Goal: Task Accomplishment & Management: Use online tool/utility

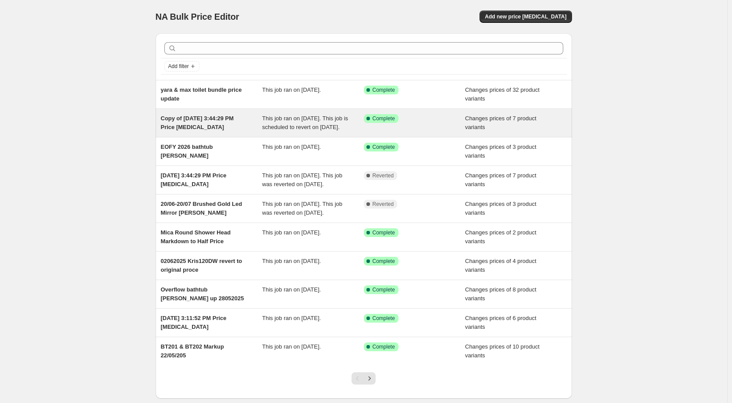
click at [209, 124] on span "Copy of Jun 24, 2025, 3:44:29 PM Price change job" at bounding box center [197, 122] width 73 height 15
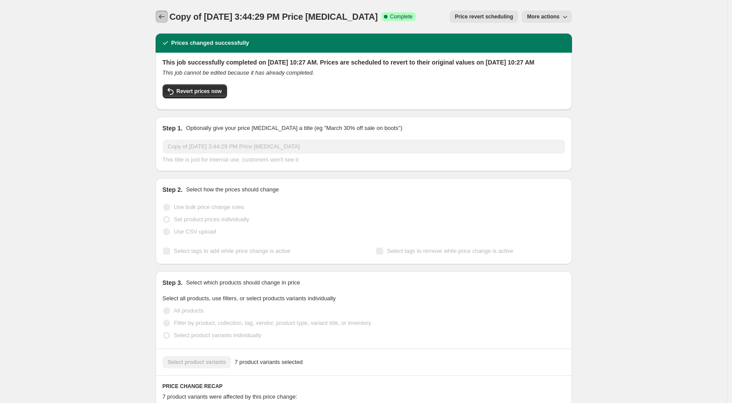
click at [164, 21] on button "Price change jobs" at bounding box center [162, 17] width 12 height 12
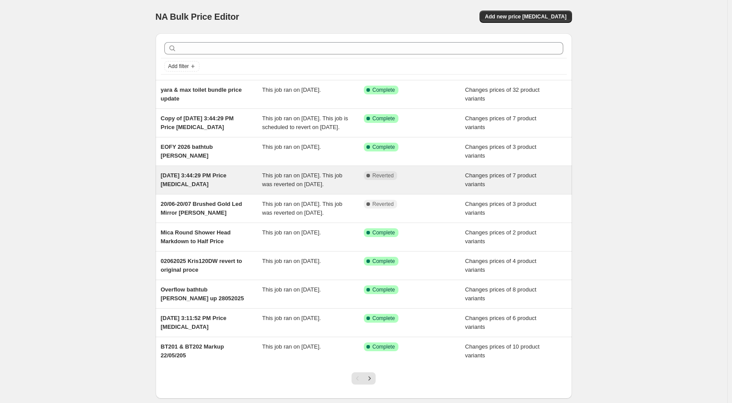
click at [213, 194] on div "Jun 24, 2025, 3:44:29 PM Price change job This job ran on June 24, 2025. This j…" at bounding box center [364, 180] width 417 height 28
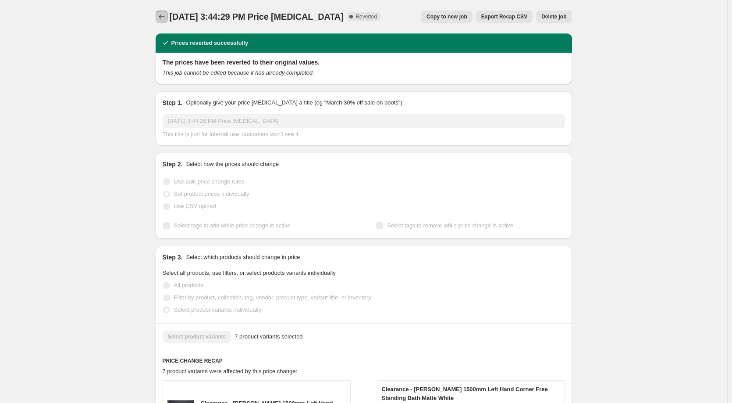
click at [168, 15] on button "Price change jobs" at bounding box center [162, 17] width 12 height 12
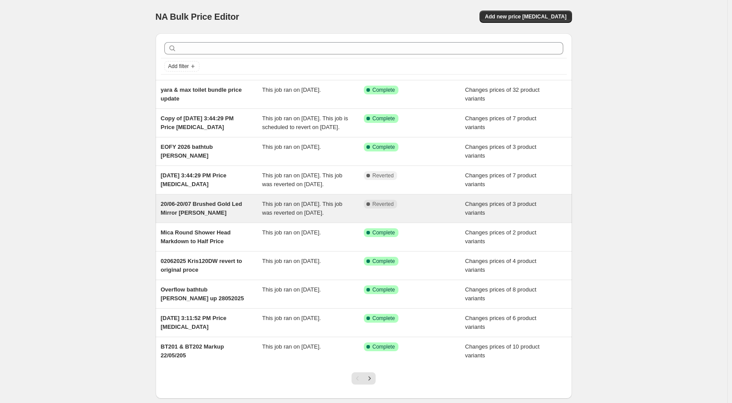
click at [218, 217] on div "20/06-20/07 Brushed Gold Led Mirror Mark Down" at bounding box center [212, 209] width 102 height 18
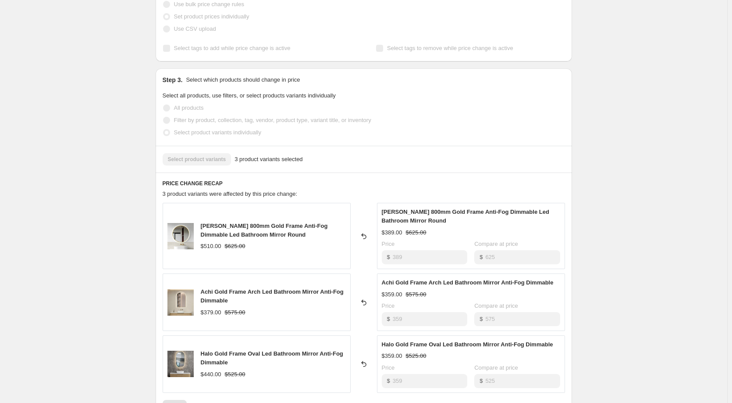
scroll to position [219, 0]
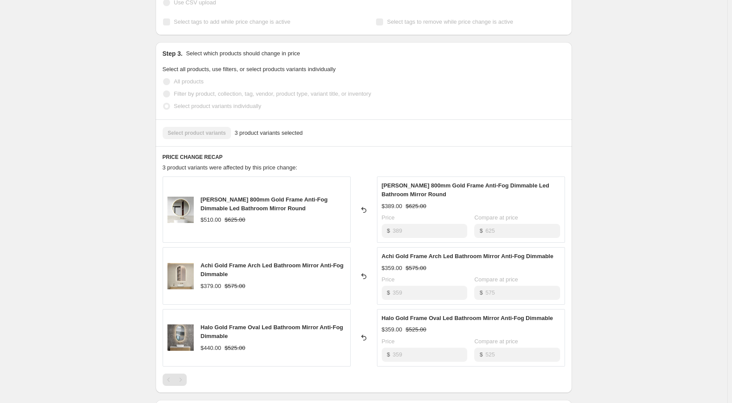
click at [302, 215] on div "$510.00 $625.00" at bounding box center [273, 219] width 145 height 9
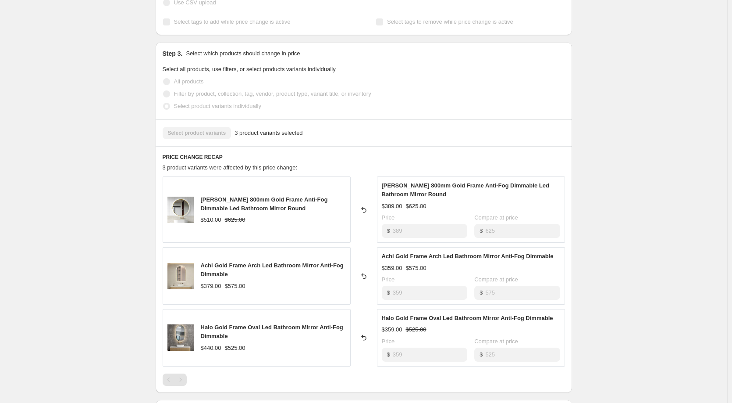
click at [217, 215] on div "$510.00" at bounding box center [211, 219] width 21 height 9
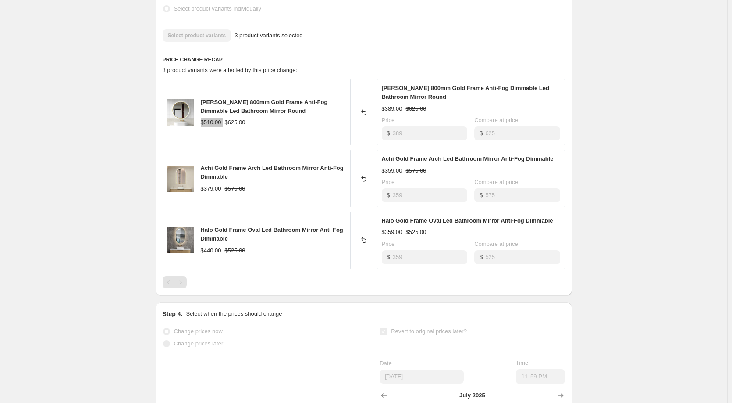
scroll to position [307, 0]
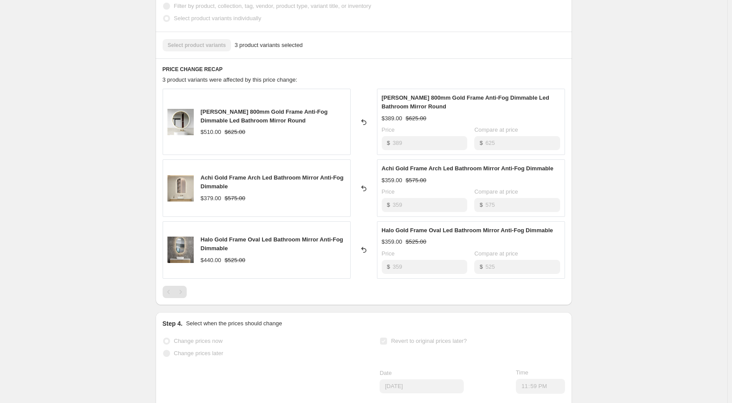
click at [299, 128] on div "$510.00 $625.00" at bounding box center [273, 132] width 145 height 9
click at [254, 108] on span "Luna 800mm Gold Frame Anti-Fog Dimmable Led Bathroom Mirror Round" at bounding box center [264, 115] width 127 height 15
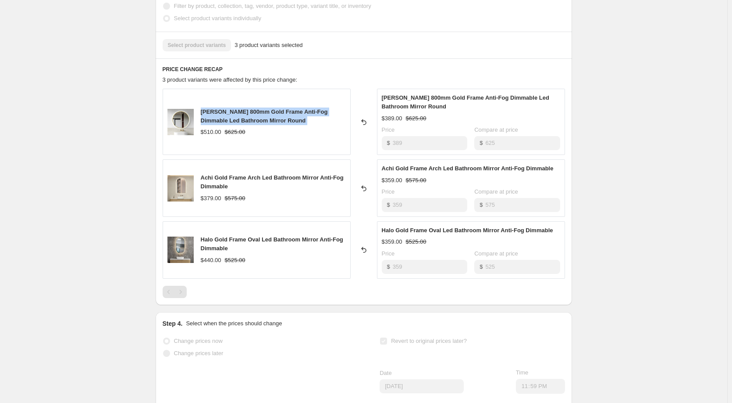
click at [254, 108] on span "Luna 800mm Gold Frame Anti-Fog Dimmable Led Bathroom Mirror Round" at bounding box center [264, 115] width 127 height 15
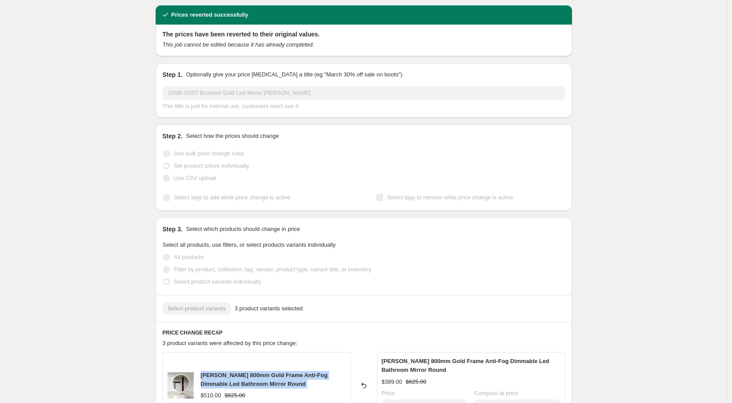
scroll to position [0, 0]
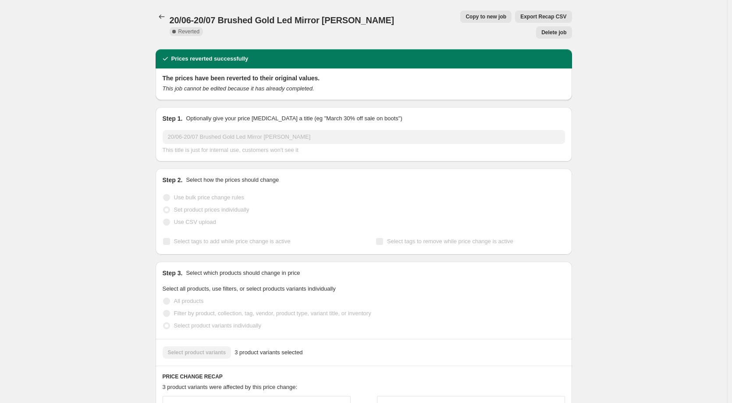
click at [466, 16] on span "Copy to new job" at bounding box center [486, 16] width 41 height 7
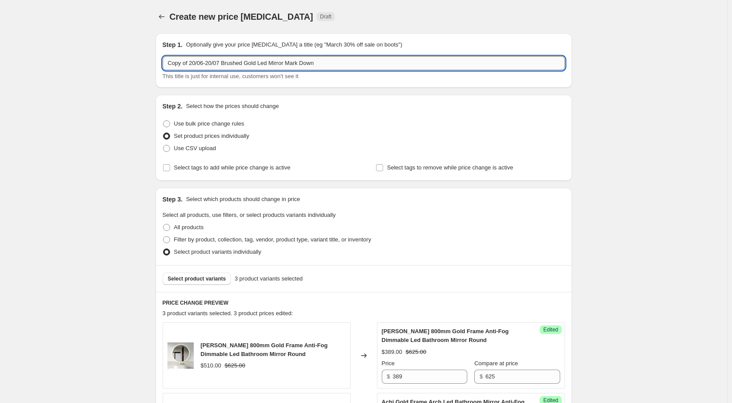
drag, startPoint x: 238, startPoint y: 62, endPoint x: 252, endPoint y: 63, distance: 14.5
click at [238, 62] on input "Copy of 20/06-20/07 Brushed Gold Led Mirror Mark Down" at bounding box center [364, 63] width 403 height 14
drag, startPoint x: 356, startPoint y: 66, endPoint x: 78, endPoint y: 64, distance: 277.6
click at [78, 64] on div "Create new price change job. This page is ready Create new price change job Dra…" at bounding box center [363, 345] width 727 height 691
type input "L"
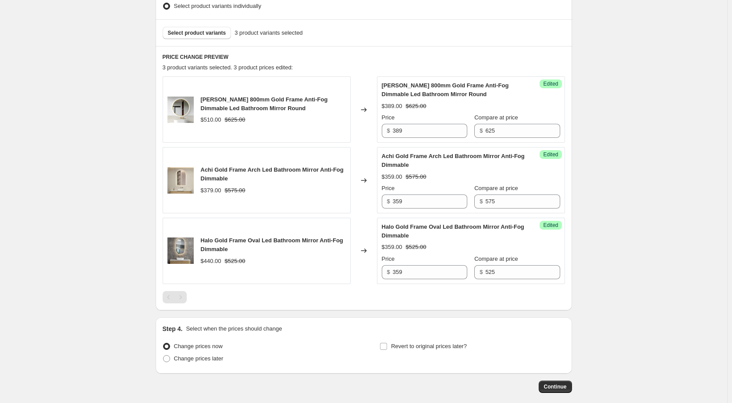
scroll to position [245, 0]
type input "Gold Frame LED mirror promotion until 30-09"
click at [432, 344] on span "Revert to original prices later?" at bounding box center [429, 346] width 76 height 7
click at [387, 344] on input "Revert to original prices later?" at bounding box center [383, 346] width 7 height 7
checkbox input "true"
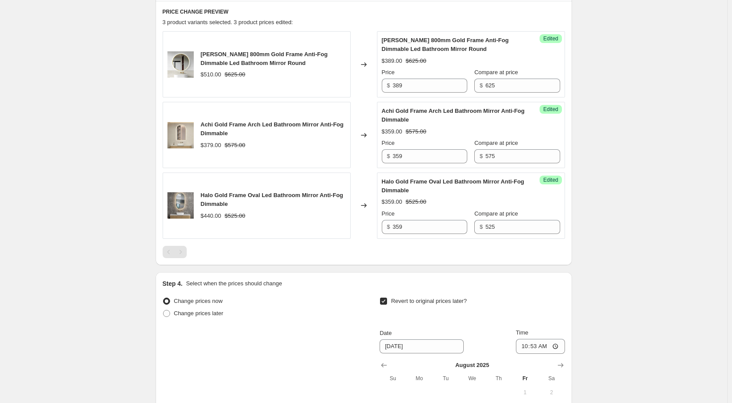
scroll to position [421, 0]
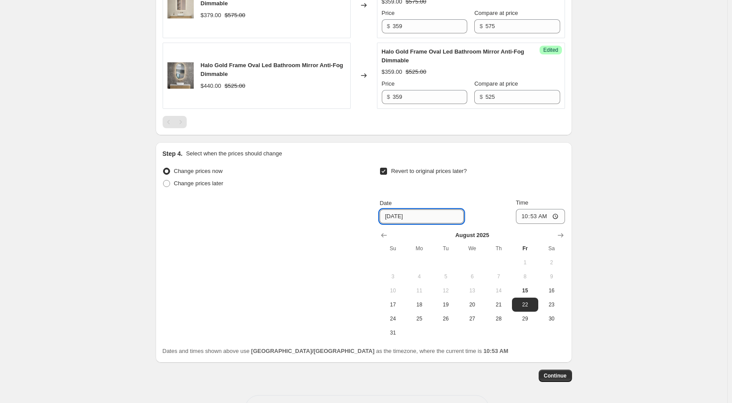
click at [390, 218] on input "8/22/2025" at bounding box center [422, 216] width 84 height 14
click at [442, 218] on input "8/22/2025" at bounding box center [422, 216] width 84 height 14
click at [561, 239] on button "Show next month, September 2025" at bounding box center [561, 235] width 12 height 12
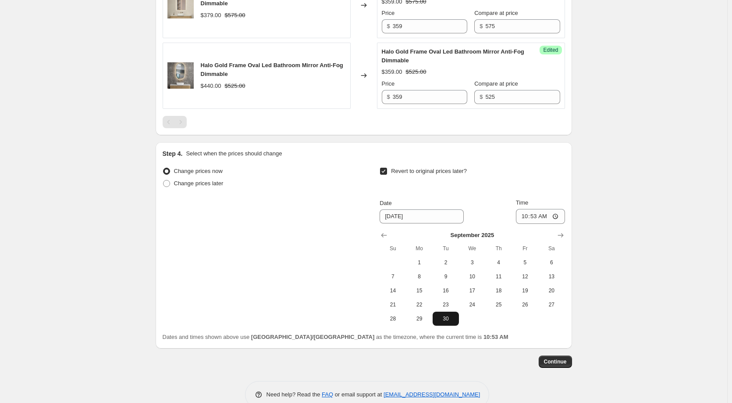
click at [451, 319] on span "30" at bounding box center [445, 318] width 19 height 7
type input "9/30/2025"
click at [540, 214] on input "10:53" at bounding box center [540, 216] width 49 height 15
click at [530, 216] on input "10:53" at bounding box center [540, 216] width 49 height 15
click at [528, 217] on input "10:53" at bounding box center [540, 216] width 49 height 15
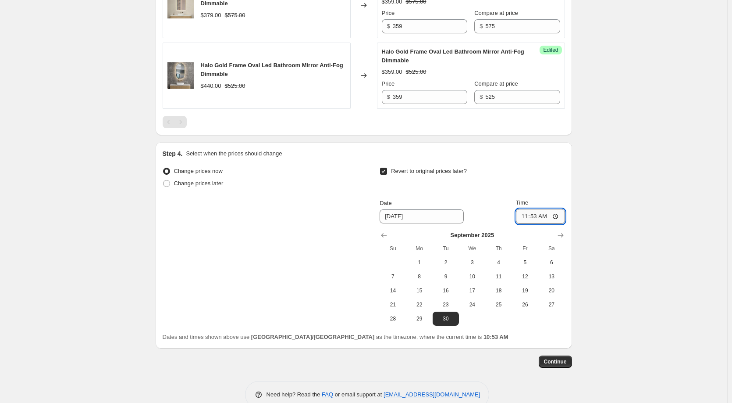
click at [535, 216] on input "11:53" at bounding box center [540, 216] width 49 height 15
click at [549, 217] on input "11:53" at bounding box center [540, 216] width 49 height 15
click at [537, 216] on input "11:53" at bounding box center [540, 216] width 49 height 15
click at [556, 214] on input "11:59" at bounding box center [540, 216] width 49 height 15
type input "23:59"
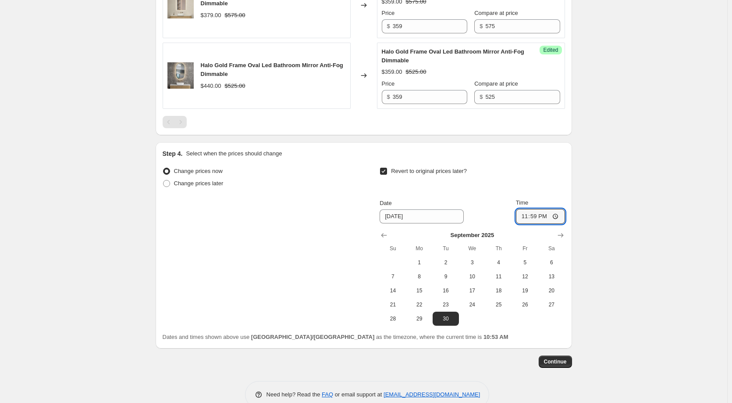
click at [632, 354] on div "Create new price change job. This page is ready Create new price change job Dra…" at bounding box center [363, -1] width 727 height 841
click at [560, 364] on span "Continue" at bounding box center [555, 361] width 23 height 7
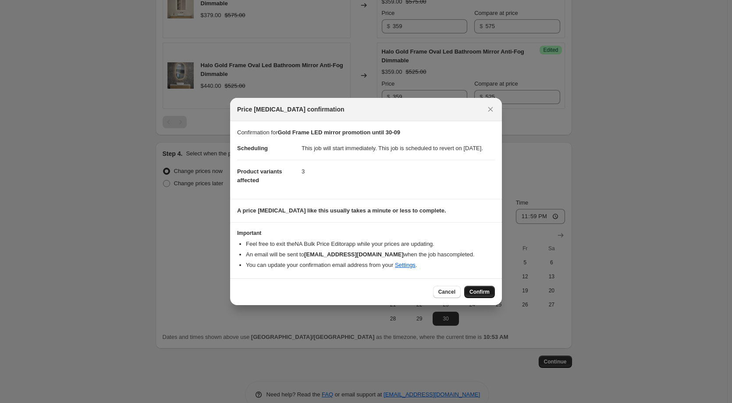
click at [477, 295] on span "Confirm" at bounding box center [480, 291] width 20 height 7
